Goal: Information Seeking & Learning: Learn about a topic

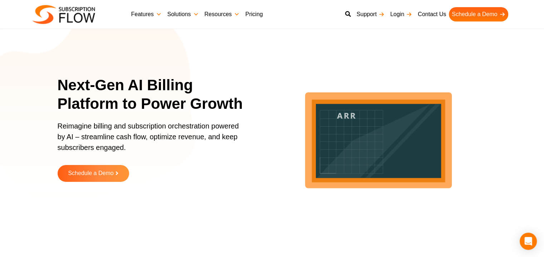
click at [256, 14] on link "Pricing" at bounding box center [253, 14] width 23 height 14
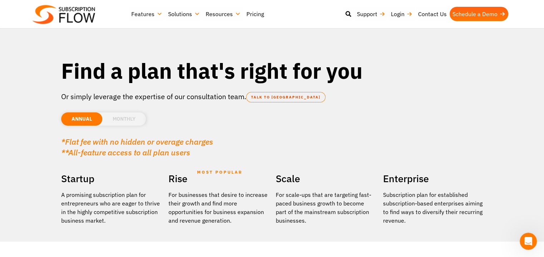
click at [129, 118] on li "MONTHLY" at bounding box center [124, 118] width 44 height 13
